Goal: Transaction & Acquisition: Register for event/course

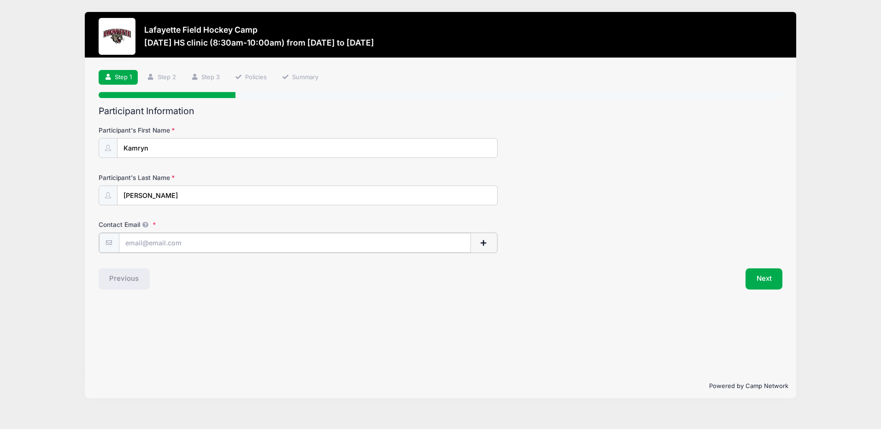
click at [357, 239] on input "Contact Email" at bounding box center [295, 243] width 352 height 20
click at [161, 243] on input "[EMAIL_ADDRESS][DOMAIN_NAME]" at bounding box center [295, 243] width 352 height 20
type input "[EMAIL_ADDRESS][DOMAIN_NAME]"
click at [758, 279] on button "Next" at bounding box center [763, 278] width 37 height 21
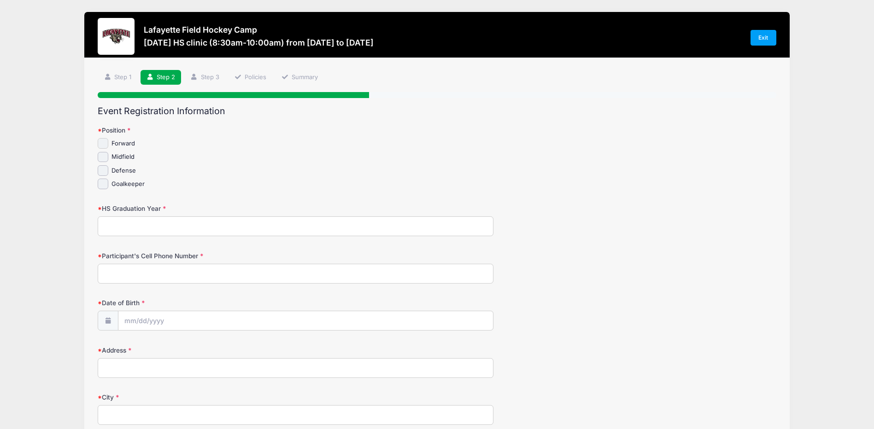
click at [103, 142] on input "Forward" at bounding box center [103, 143] width 11 height 11
checkbox input "true"
click at [102, 155] on input "Midfield" at bounding box center [103, 157] width 11 height 11
checkbox input "true"
click at [143, 216] on div "HS Graduation Year" at bounding box center [437, 220] width 678 height 32
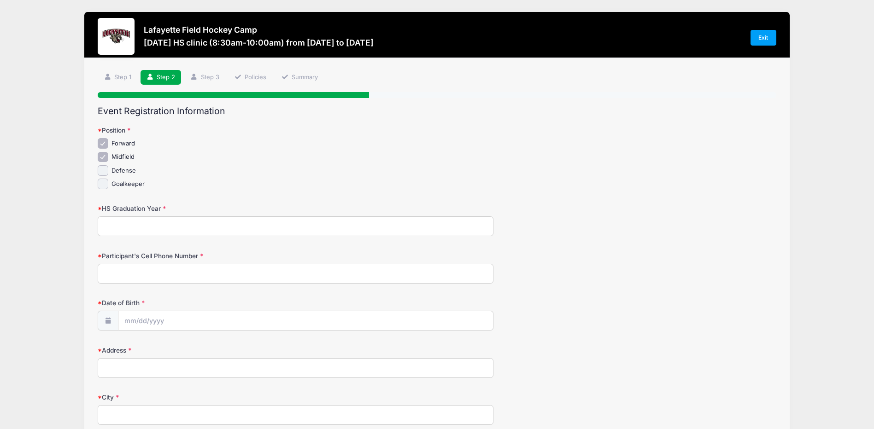
click at [135, 222] on input "HS Graduation Year" at bounding box center [296, 227] width 396 height 20
type input "2027"
click at [148, 281] on input "Participant's Cell Phone Number" at bounding box center [296, 274] width 396 height 20
type input "4436558535"
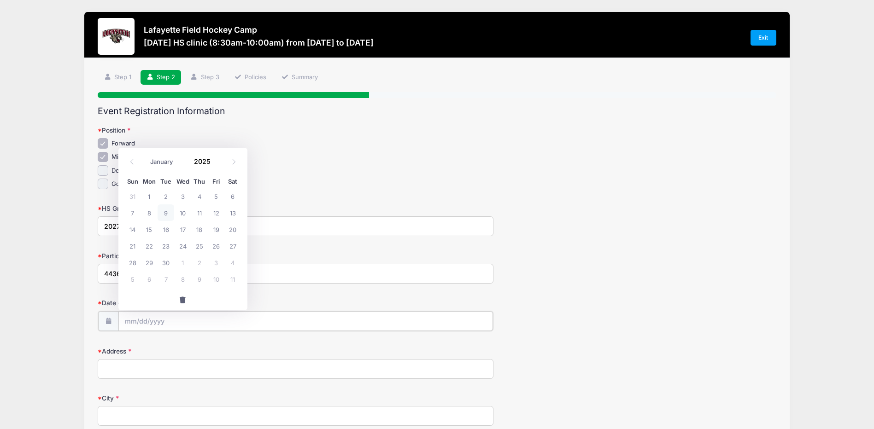
click at [176, 325] on input "Date of Birth" at bounding box center [305, 321] width 375 height 20
click at [215, 165] on span at bounding box center [216, 164] width 6 height 7
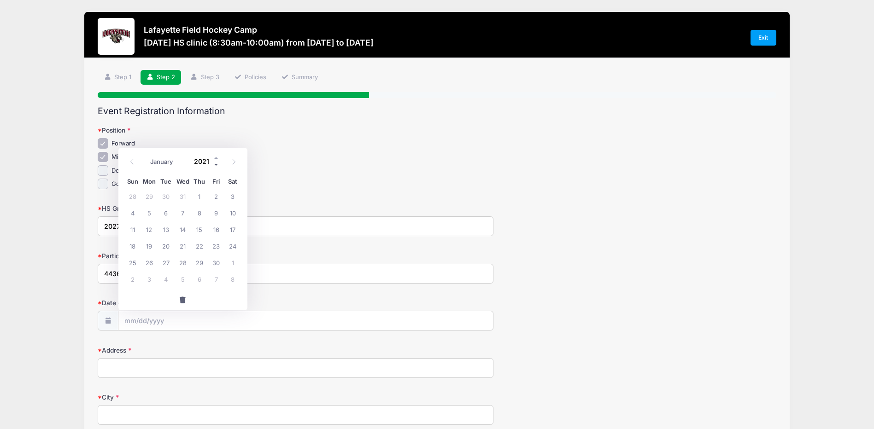
click at [215, 165] on span at bounding box center [216, 164] width 6 height 7
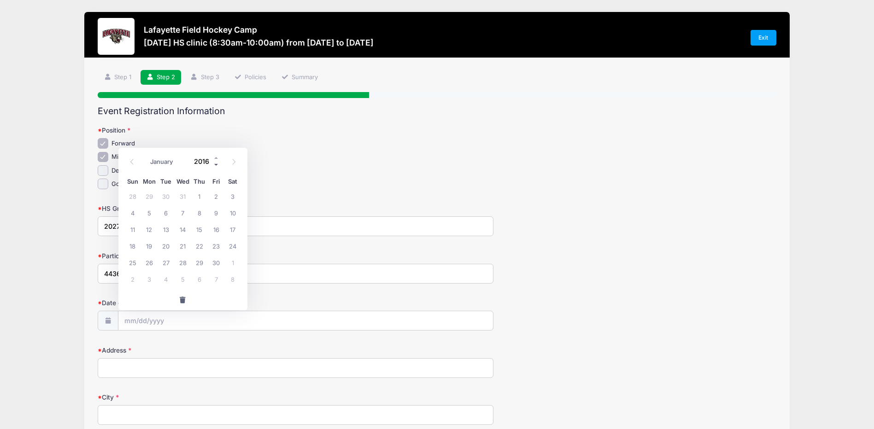
click at [215, 165] on span at bounding box center [216, 164] width 6 height 7
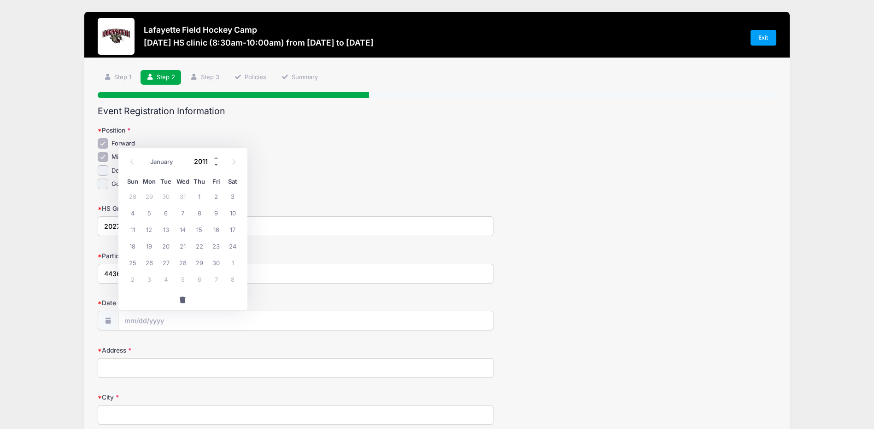
click at [215, 165] on span at bounding box center [216, 164] width 6 height 7
click at [215, 158] on span at bounding box center [216, 157] width 6 height 7
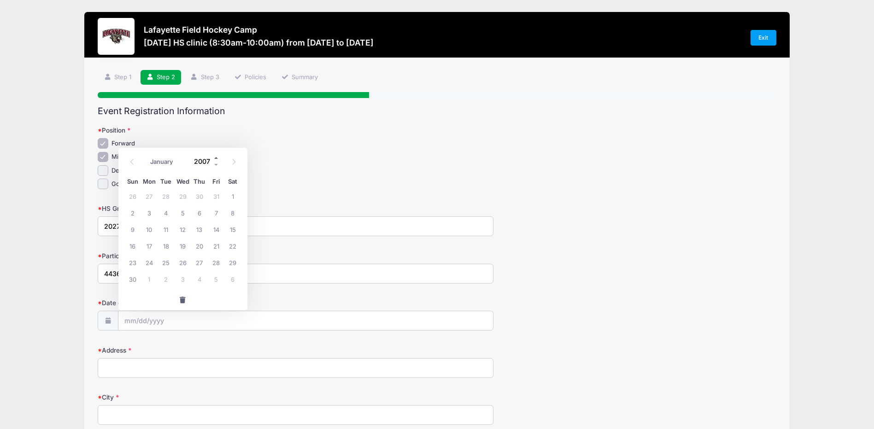
type input "2008"
click at [165, 164] on select "January February March April May June July August September October November De…" at bounding box center [166, 162] width 41 height 12
select select "1"
click at [146, 156] on select "January February March April May June July August September October November De…" at bounding box center [166, 162] width 41 height 12
click at [153, 247] on span "18" at bounding box center [149, 246] width 17 height 17
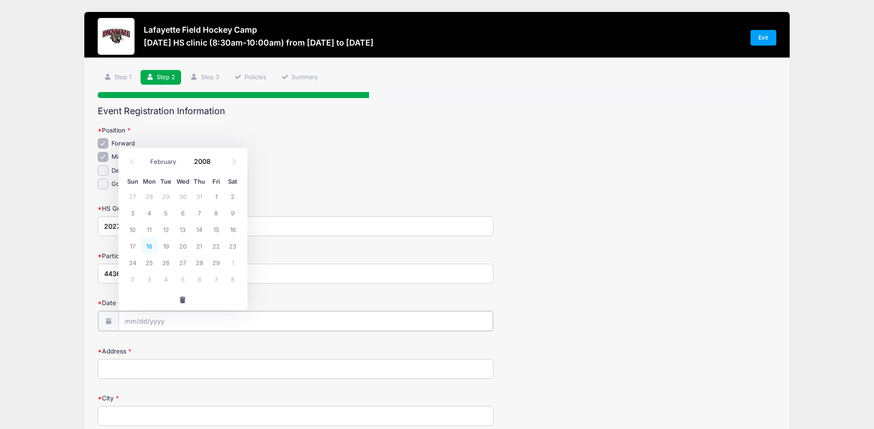
type input "02/18/2008"
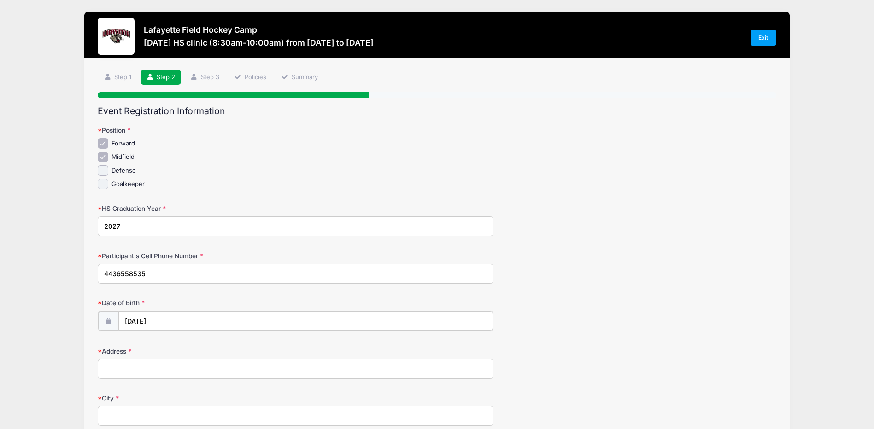
click at [174, 326] on input "02/18/2008" at bounding box center [305, 321] width 375 height 20
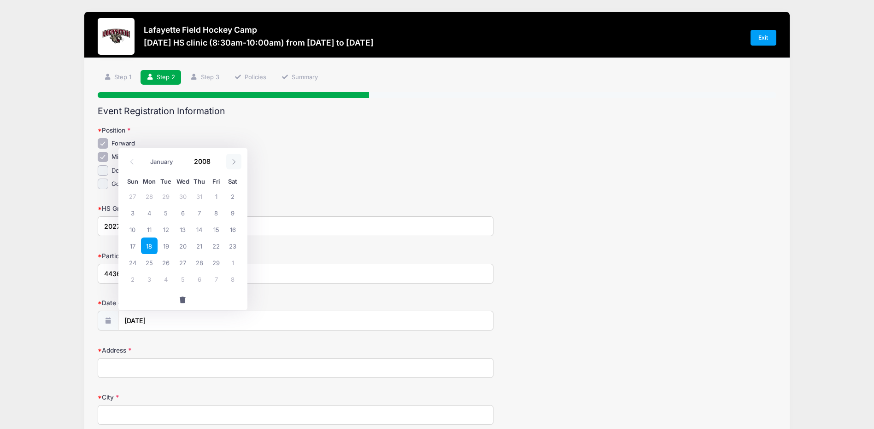
click at [234, 159] on icon at bounding box center [234, 162] width 6 height 6
select select "2"
click at [211, 164] on input "2008" at bounding box center [205, 161] width 30 height 14
click at [215, 158] on span at bounding box center [216, 157] width 6 height 7
type input "2009"
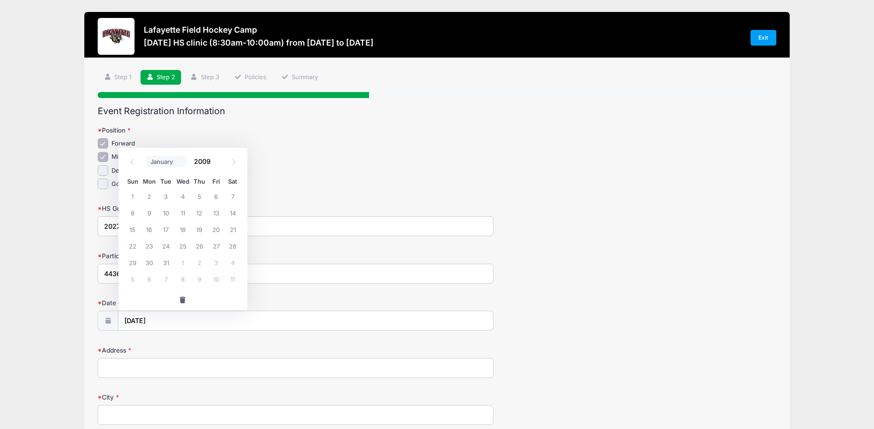
click at [147, 161] on select "January February March April May June July August September October November De…" at bounding box center [166, 162] width 41 height 12
select select "1"
click at [146, 156] on select "January February March April May June July August September October November De…" at bounding box center [166, 162] width 41 height 12
click at [184, 232] on span "18" at bounding box center [182, 229] width 17 height 17
type input "02/18/2009"
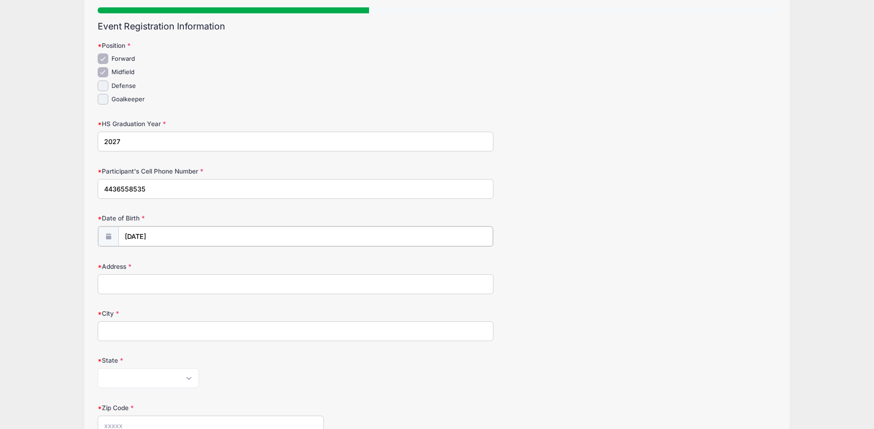
scroll to position [92, 0]
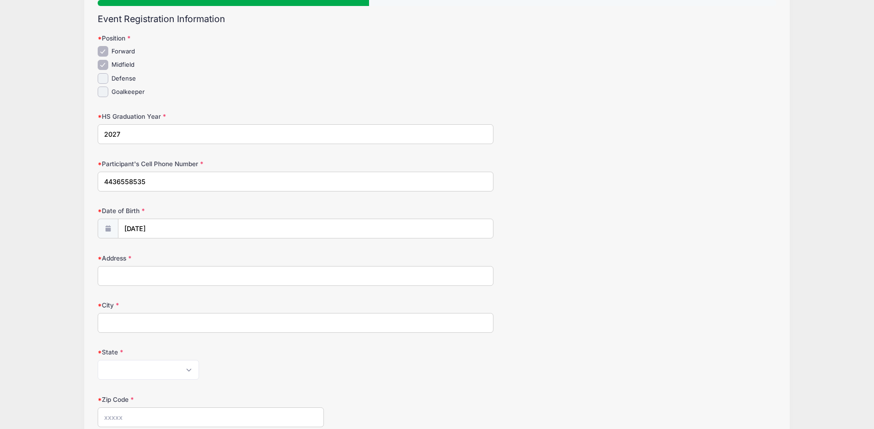
click at [170, 279] on input "Address" at bounding box center [296, 276] width 396 height 20
type input "502 Francis Ave"
type input "BEL AIR"
type input "21014"
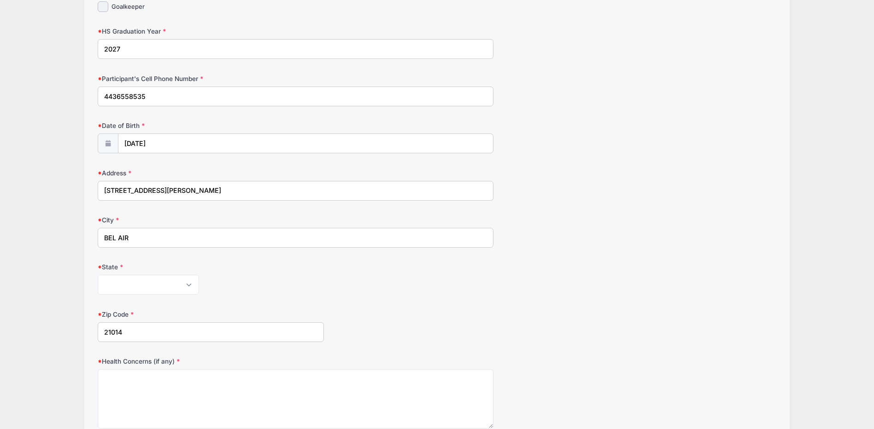
scroll to position [184, 0]
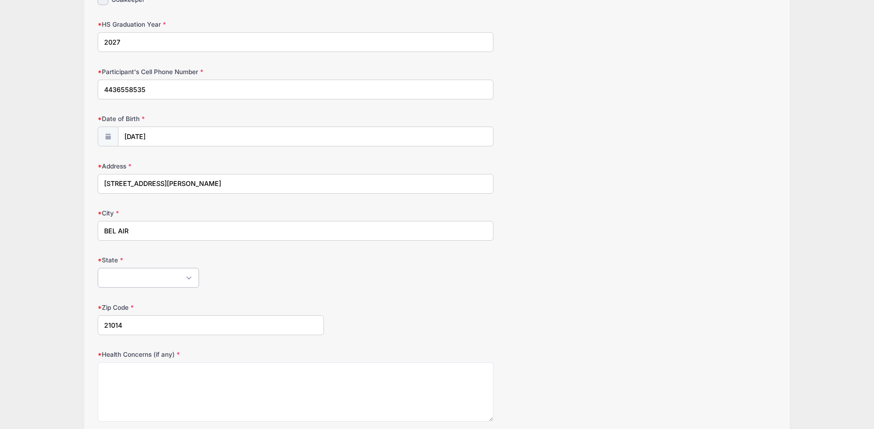
click at [159, 278] on select "Alabama Alaska American Samoa Arizona Arkansas Armed Forces Africa Armed Forces…" at bounding box center [148, 278] width 101 height 20
select select "MD"
click at [98, 268] on select "Alabama Alaska American Samoa Arizona Arkansas Armed Forces Africa Armed Forces…" at bounding box center [148, 278] width 101 height 20
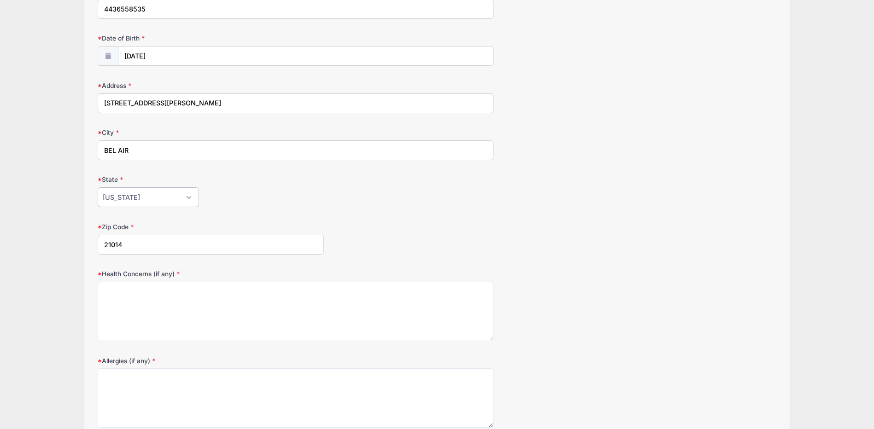
scroll to position [322, 0]
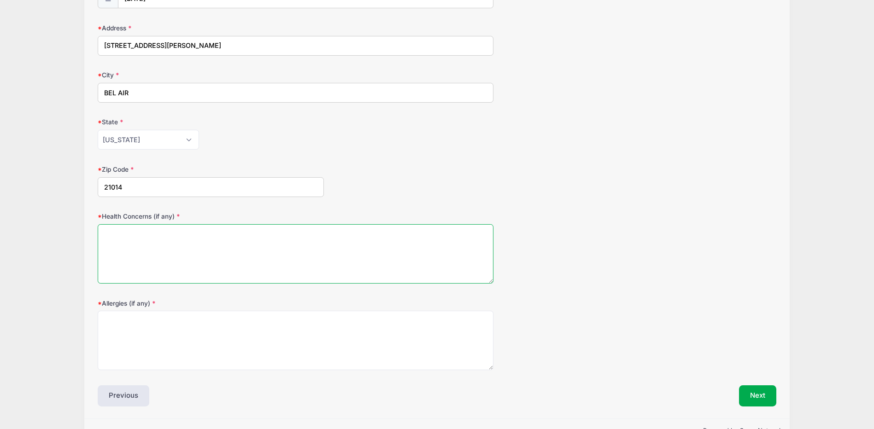
click at [170, 245] on textarea "Health Concerns (if any)" at bounding box center [296, 253] width 396 height 59
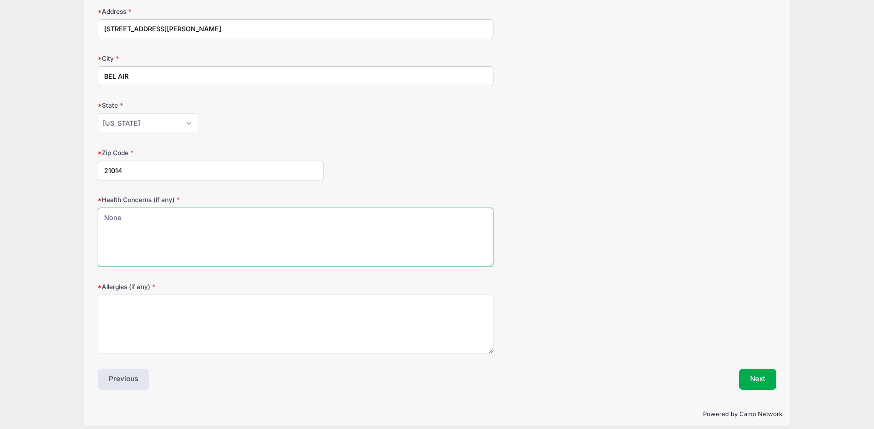
scroll to position [348, 0]
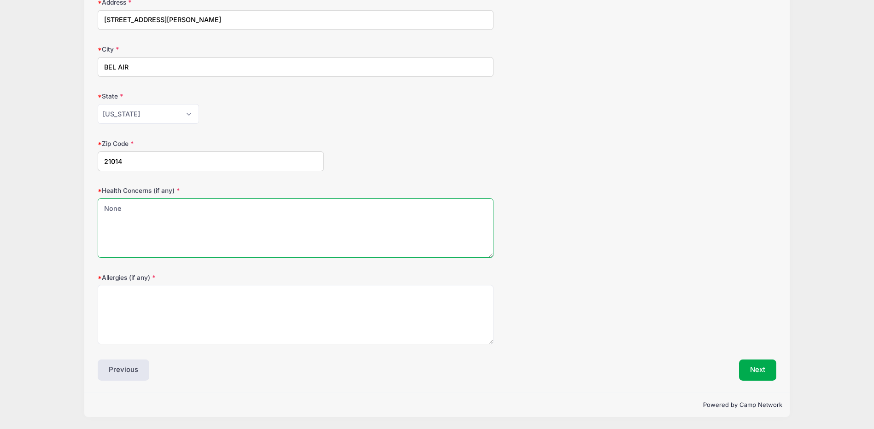
type textarea "None"
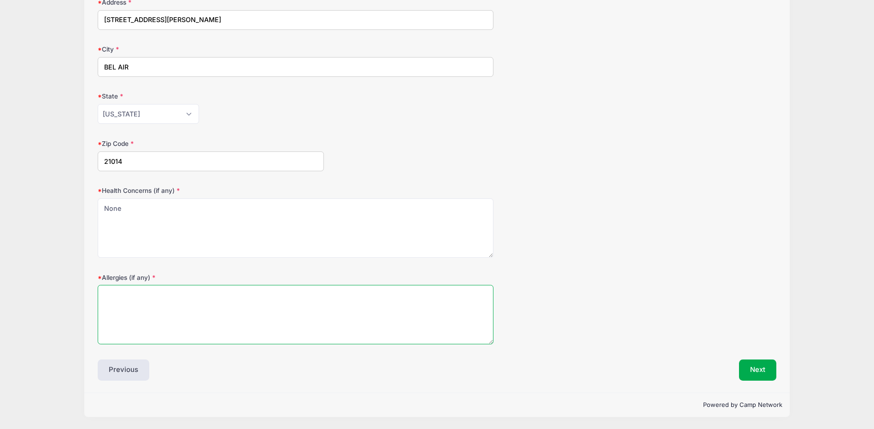
click at [163, 302] on textarea "Allergies (if any)" at bounding box center [296, 314] width 396 height 59
type textarea "None"
click at [768, 369] on button "Next" at bounding box center [757, 370] width 37 height 21
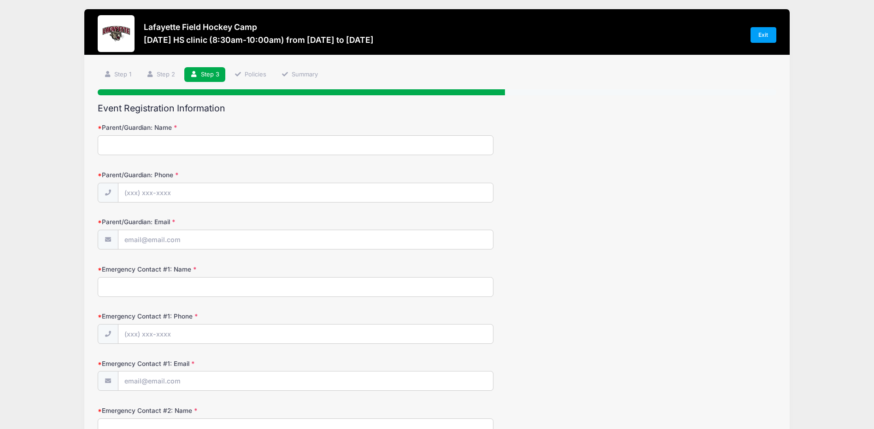
scroll to position [0, 0]
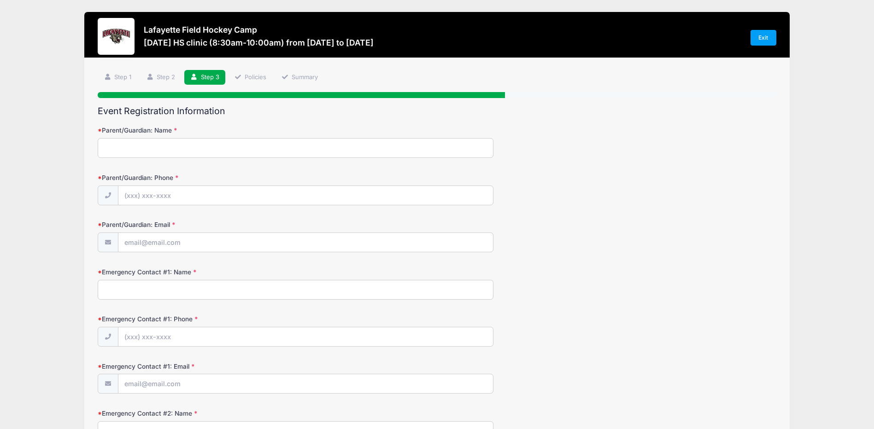
click at [234, 153] on input "Parent/Guardian: Name" at bounding box center [296, 148] width 396 height 20
click at [192, 150] on input "Parent/Guardian: Name" at bounding box center [296, 148] width 396 height 20
type input "Amy Plotts"
click at [143, 195] on input "Parent/Guardian: Phone" at bounding box center [305, 196] width 375 height 20
type input "(443) 980-8689"
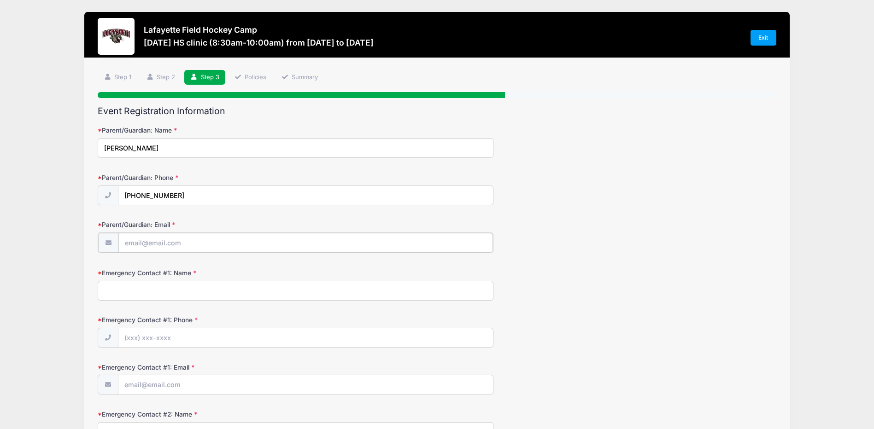
click at [167, 248] on input "Parent/Guardian: Email" at bounding box center [305, 243] width 375 height 20
type input "amycplotts@gmail.com"
click at [168, 291] on input "Emergency Contact #1: Name" at bounding box center [296, 290] width 396 height 20
type input "Amy Plotts"
type input "(144) 398-0868"
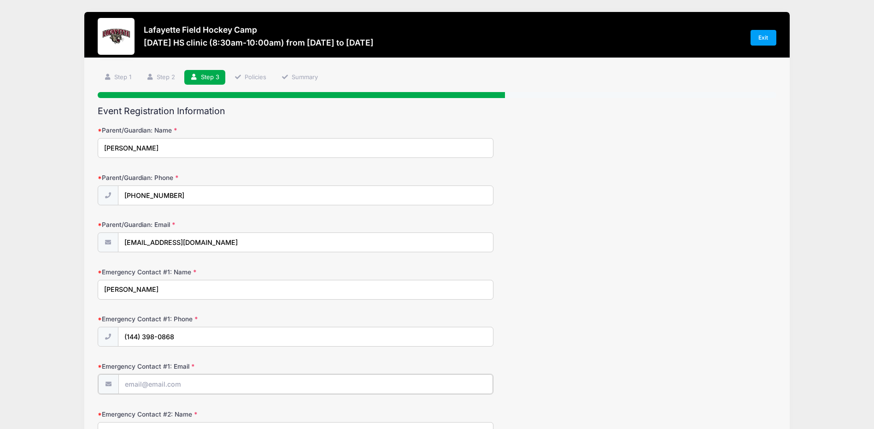
type input "Amy Plotts"
type input "(144) 398-0868"
type input "Amy Plotts"
type input "H2O"
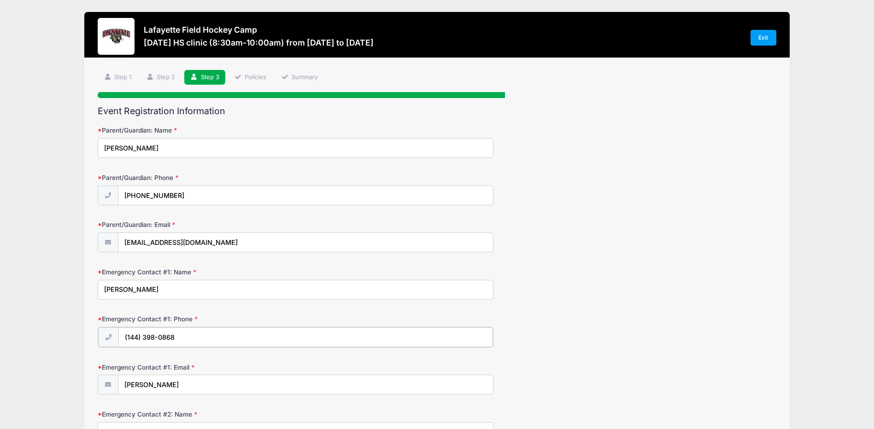
drag, startPoint x: 188, startPoint y: 338, endPoint x: 111, endPoint y: 336, distance: 77.9
click at [111, 336] on div "(144) 398-0868" at bounding box center [296, 337] width 396 height 21
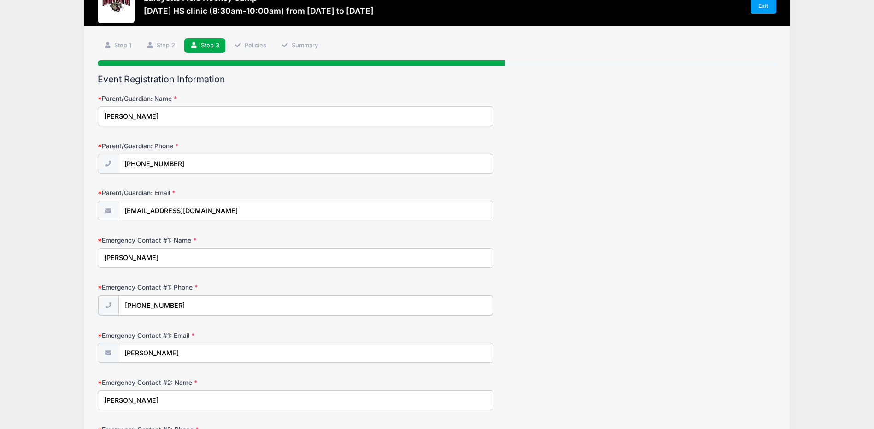
scroll to position [92, 0]
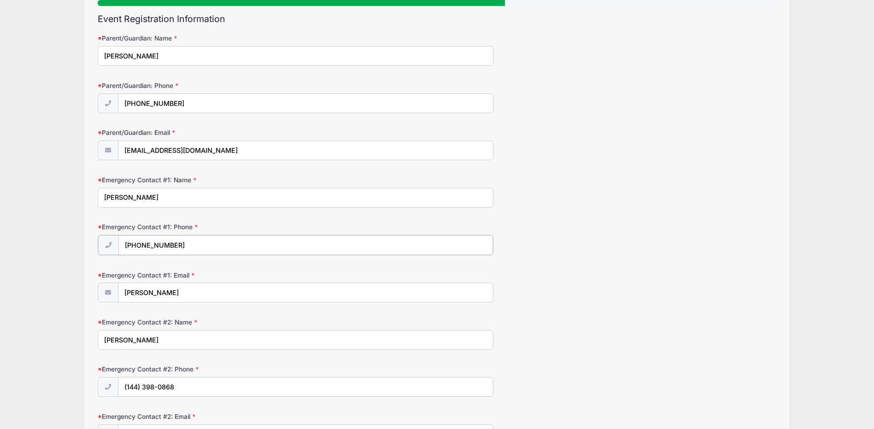
type input "(443) 980-8689"
drag, startPoint x: 139, startPoint y: 295, endPoint x: 120, endPoint y: 294, distance: 18.9
click at [121, 294] on input "Amy Plotts" at bounding box center [305, 292] width 375 height 20
drag, startPoint x: 174, startPoint y: 294, endPoint x: 123, endPoint y: 293, distance: 51.6
click at [123, 293] on input "Shaun Plotts" at bounding box center [305, 292] width 375 height 20
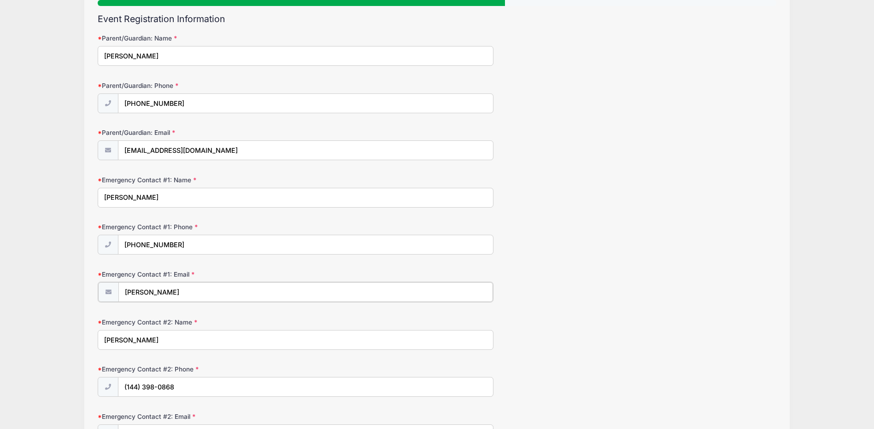
type input "amycplotts@gmail.com"
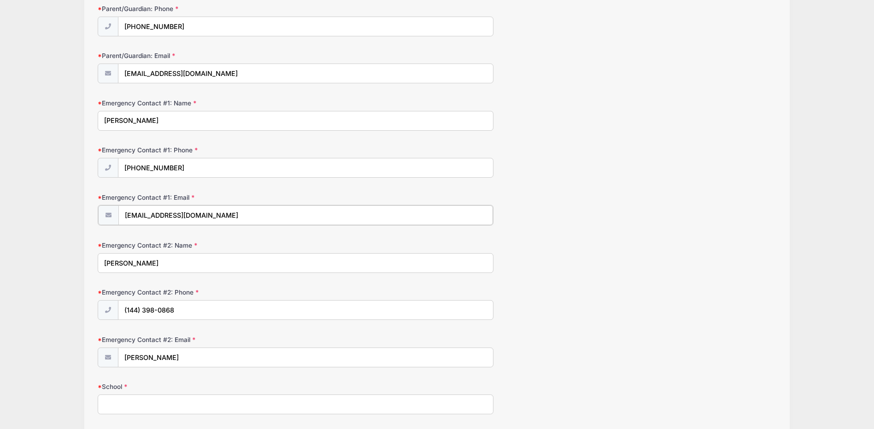
scroll to position [184, 0]
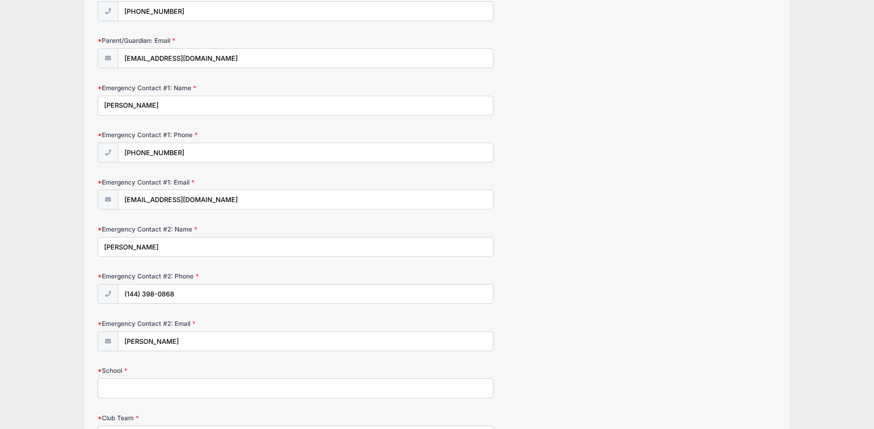
drag, startPoint x: 116, startPoint y: 250, endPoint x: 83, endPoint y: 248, distance: 33.2
click at [83, 248] on div "Lafayette Field Hockey Camp Sept 14th HS clinic (8:30am-10:00am) from 09/14 to …" at bounding box center [437, 173] width 846 height 714
type input "Shaun Plotts"
drag, startPoint x: 179, startPoint y: 294, endPoint x: 124, endPoint y: 293, distance: 55.3
click at [124, 293] on input "(144) 398-0868" at bounding box center [305, 295] width 375 height 20
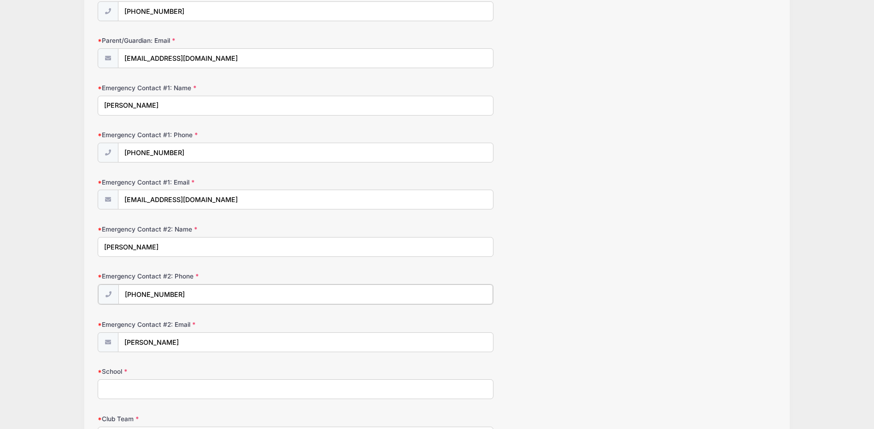
type input "(443) 980-5595"
drag, startPoint x: 170, startPoint y: 342, endPoint x: 107, endPoint y: 343, distance: 63.1
click at [107, 343] on div "Amy Plotts" at bounding box center [296, 342] width 396 height 21
type input "shaunplotts@gmail.com"
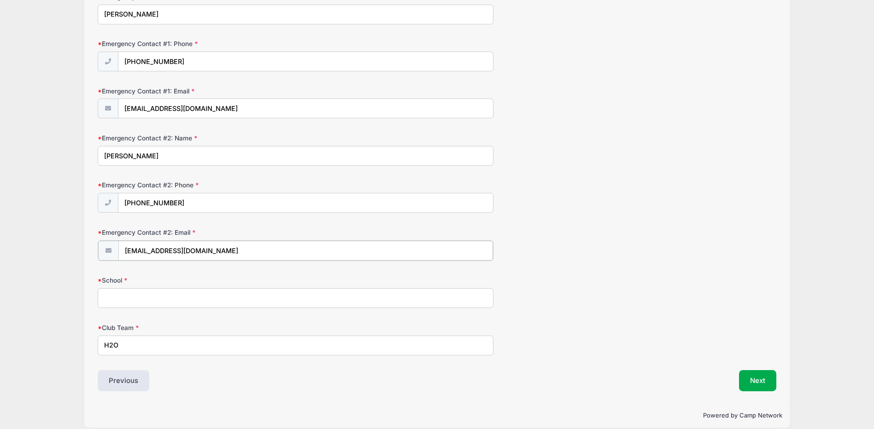
scroll to position [276, 0]
click at [146, 294] on input "School" at bounding box center [296, 297] width 396 height 20
type input "The John Carroll School"
click at [754, 375] on button "Next" at bounding box center [757, 379] width 37 height 21
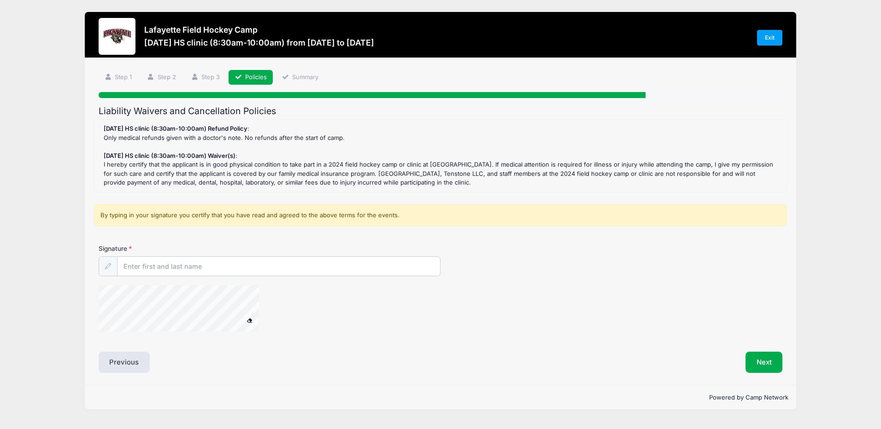
scroll to position [0, 0]
click at [181, 266] on input "Signature" at bounding box center [278, 267] width 322 height 20
type input "Amy Christine Plotts"
click at [769, 361] on button "Next" at bounding box center [763, 362] width 37 height 21
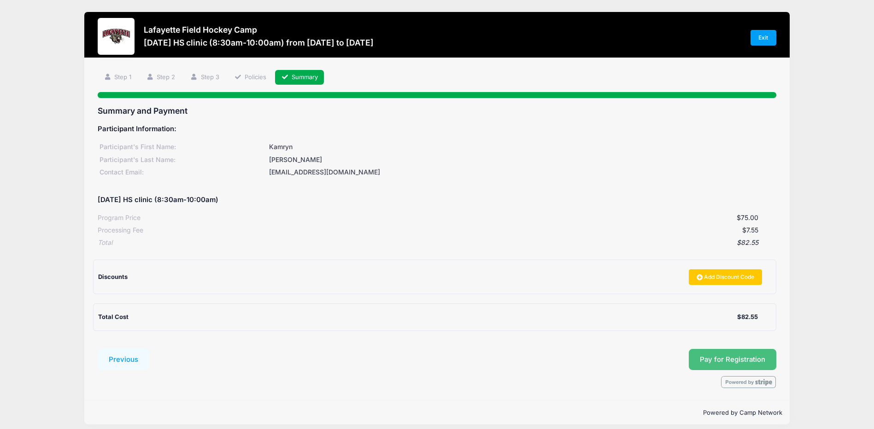
click at [743, 358] on button "Pay for Registration" at bounding box center [733, 359] width 88 height 21
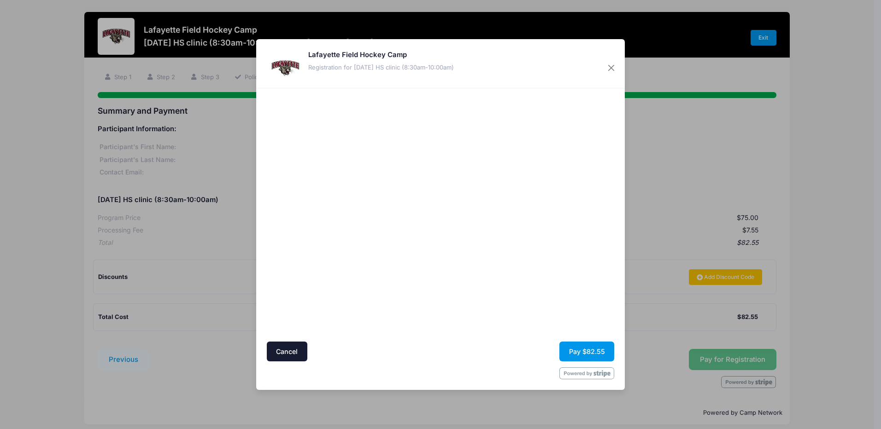
click at [603, 351] on button "Pay $82.55" at bounding box center [586, 352] width 55 height 20
